Goal: Use online tool/utility

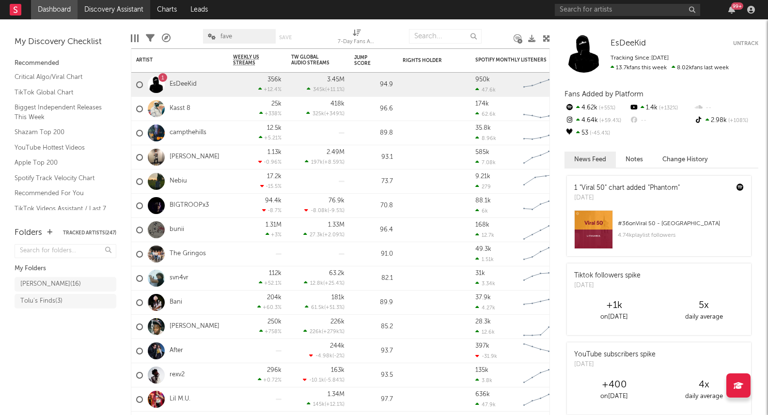
click at [119, 14] on link "Discovery Assistant" at bounding box center [114, 9] width 73 height 19
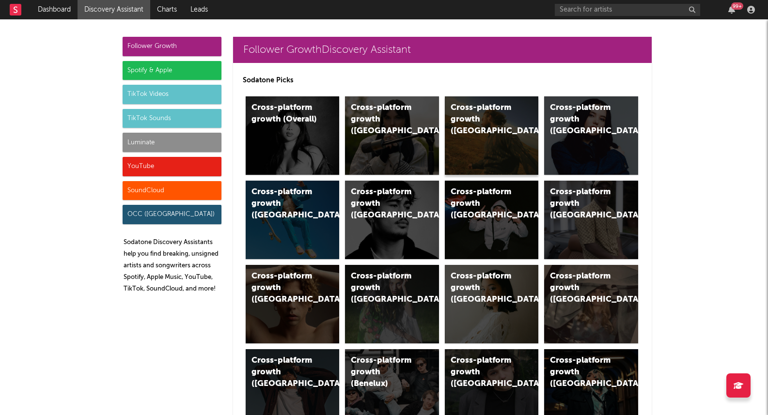
click at [479, 117] on div "Cross-platform growth ([GEOGRAPHIC_DATA])" at bounding box center [484, 119] width 66 height 35
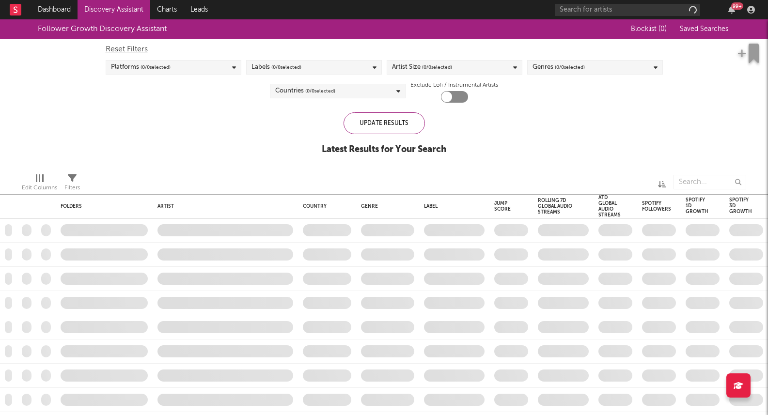
checkbox input "true"
